Goal: Task Accomplishment & Management: Manage account settings

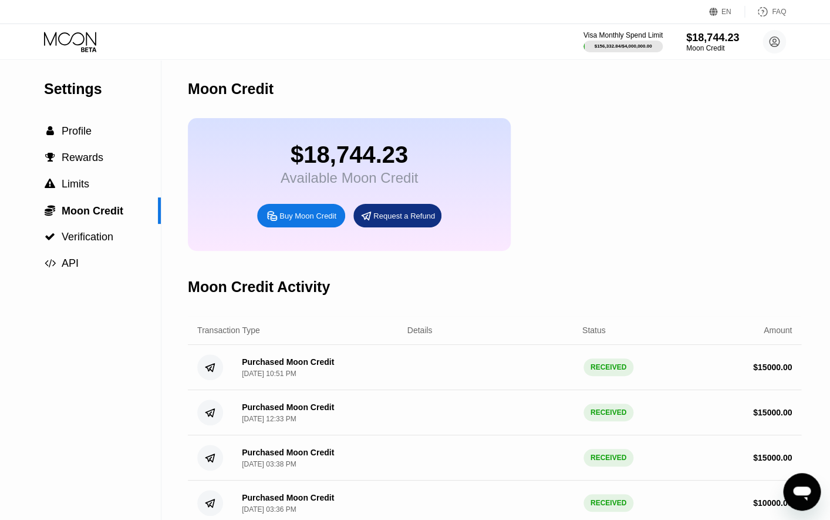
click at [83, 46] on icon at bounding box center [71, 42] width 55 height 21
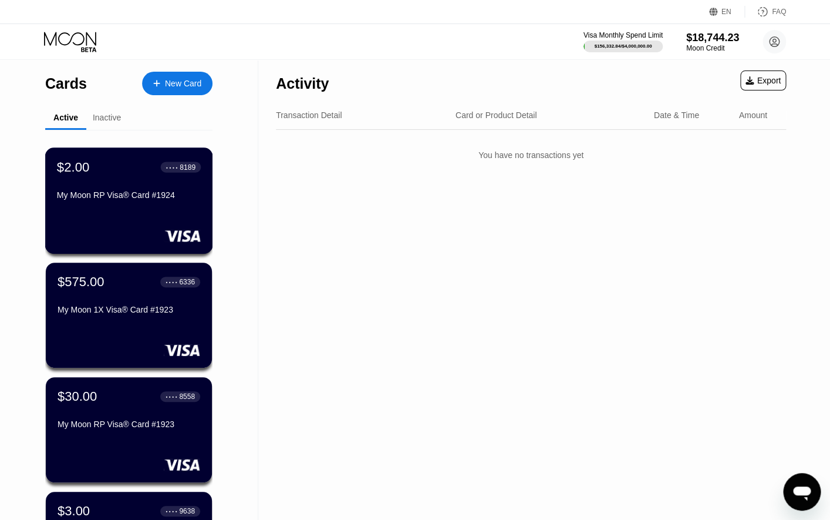
click at [149, 210] on div "$2.00 ● ● ● ● 8189 My Moon RP Visa® Card #1924" at bounding box center [129, 200] width 168 height 106
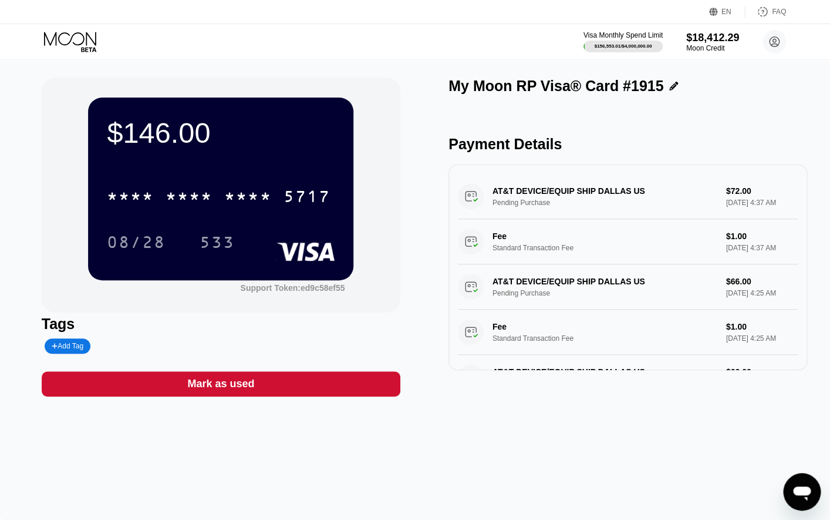
scroll to position [212, 0]
click at [77, 42] on icon at bounding box center [71, 42] width 55 height 21
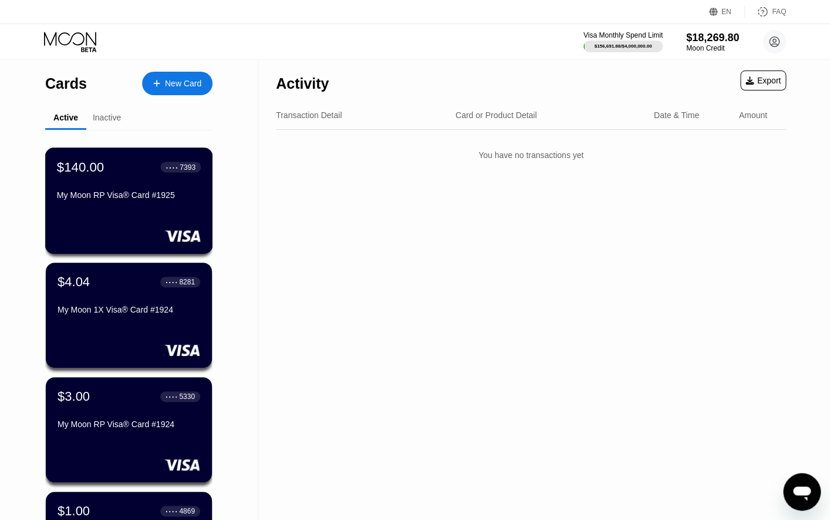
click at [123, 234] on div at bounding box center [129, 236] width 144 height 12
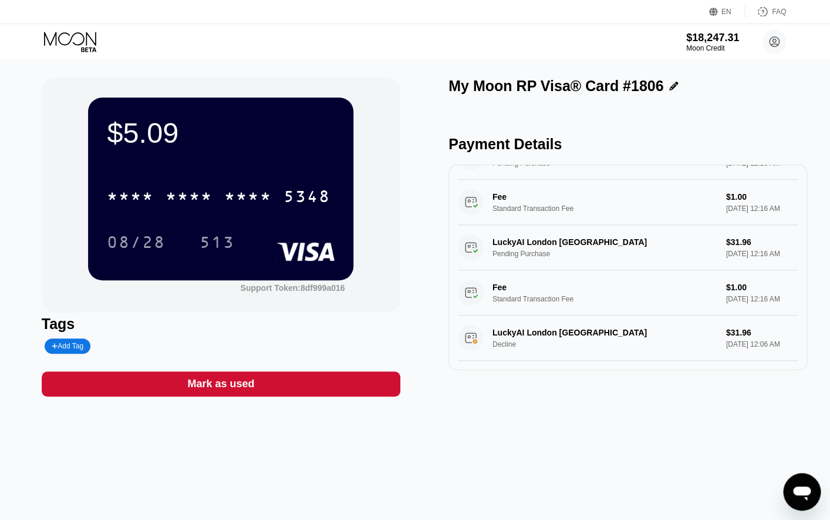
scroll to position [63, 0]
click at [91, 42] on icon at bounding box center [71, 42] width 55 height 21
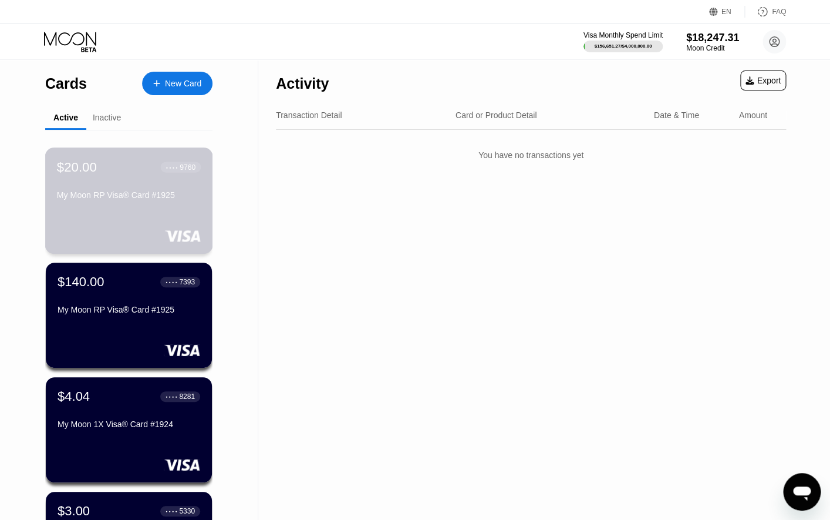
click at [179, 221] on div "$20.00 ● ● ● ● 9760 My Moon RP Visa® Card #1925" at bounding box center [129, 200] width 168 height 106
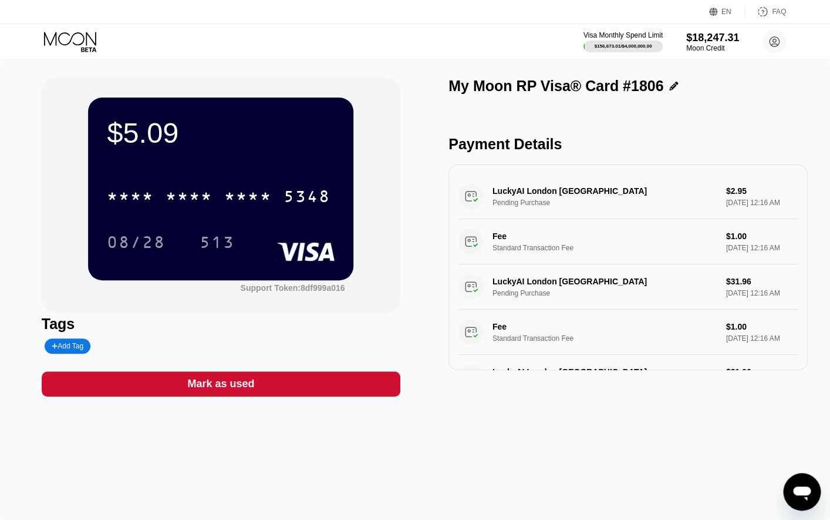
click at [69, 43] on icon at bounding box center [71, 42] width 55 height 21
